Goal: Task Accomplishment & Management: Manage account settings

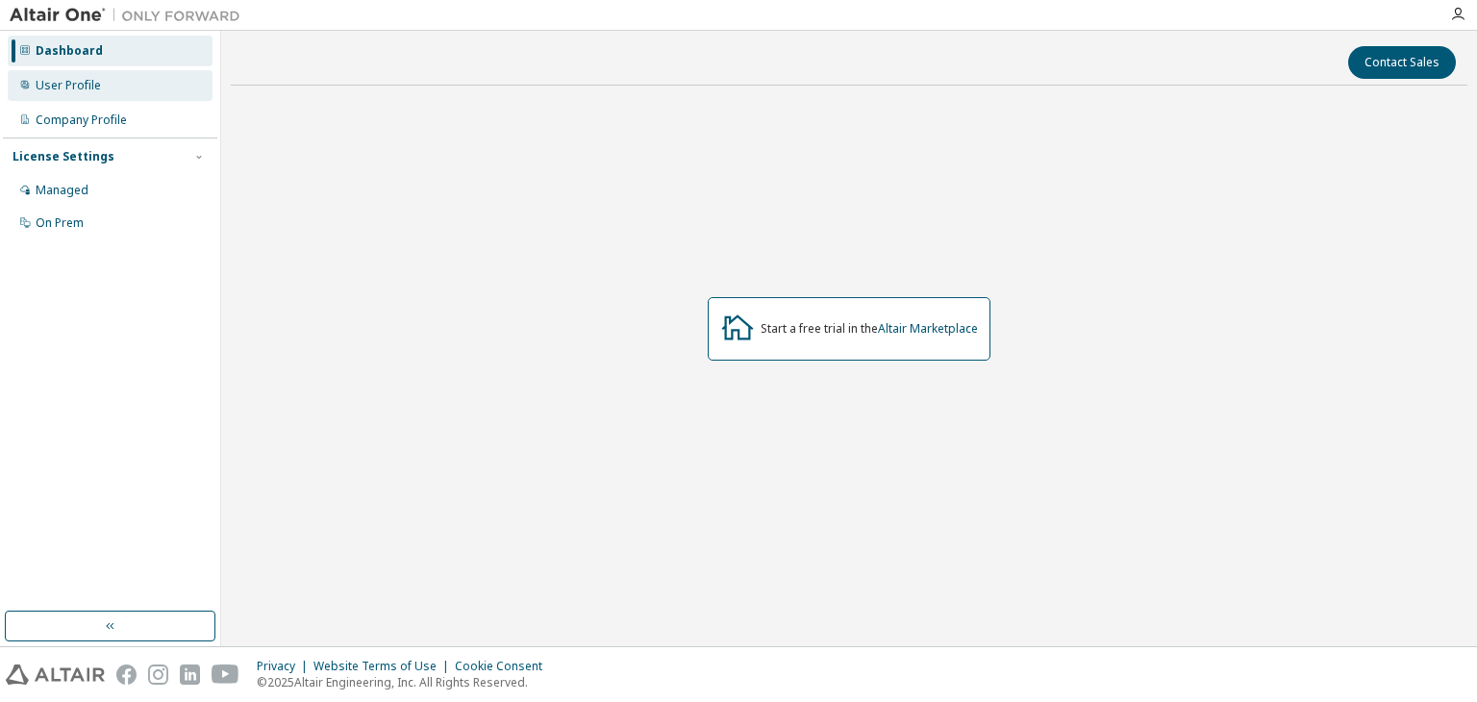
click at [80, 79] on div "User Profile" at bounding box center [68, 85] width 65 height 15
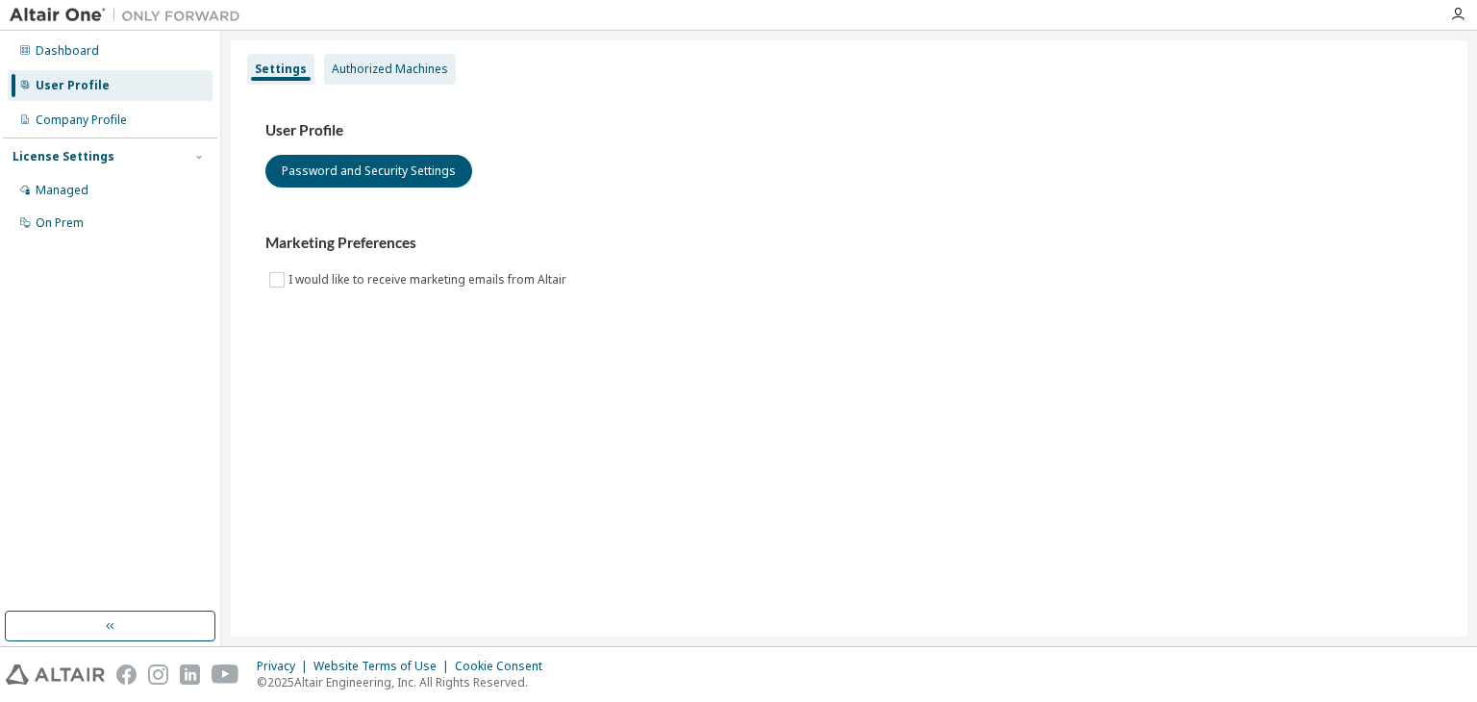
click at [374, 78] on div "Authorized Machines" at bounding box center [390, 69] width 132 height 31
